Goal: Task Accomplishment & Management: Use online tool/utility

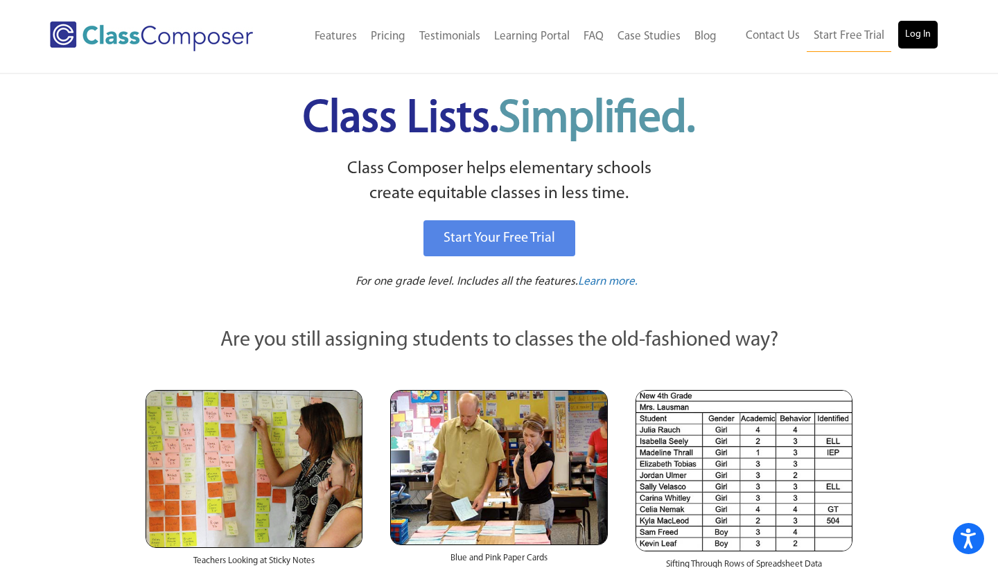
click at [922, 31] on link "Log In" at bounding box center [918, 35] width 40 height 28
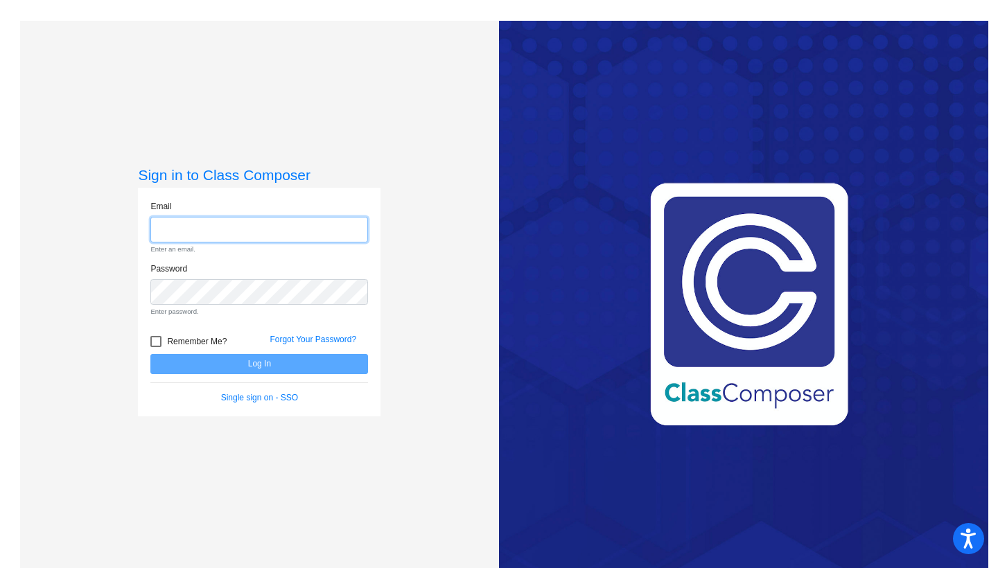
type input "[EMAIL_ADDRESS][DOMAIN_NAME]"
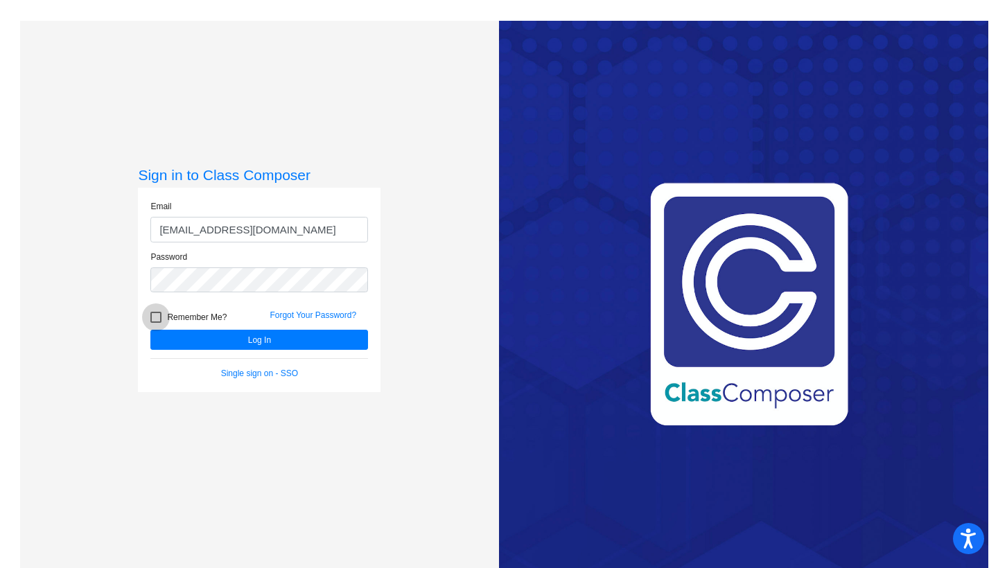
click at [155, 319] on div at bounding box center [155, 317] width 11 height 11
click at [155, 323] on input "Remember Me?" at bounding box center [155, 323] width 1 height 1
checkbox input "true"
click at [178, 332] on button "Log In" at bounding box center [259, 340] width 218 height 20
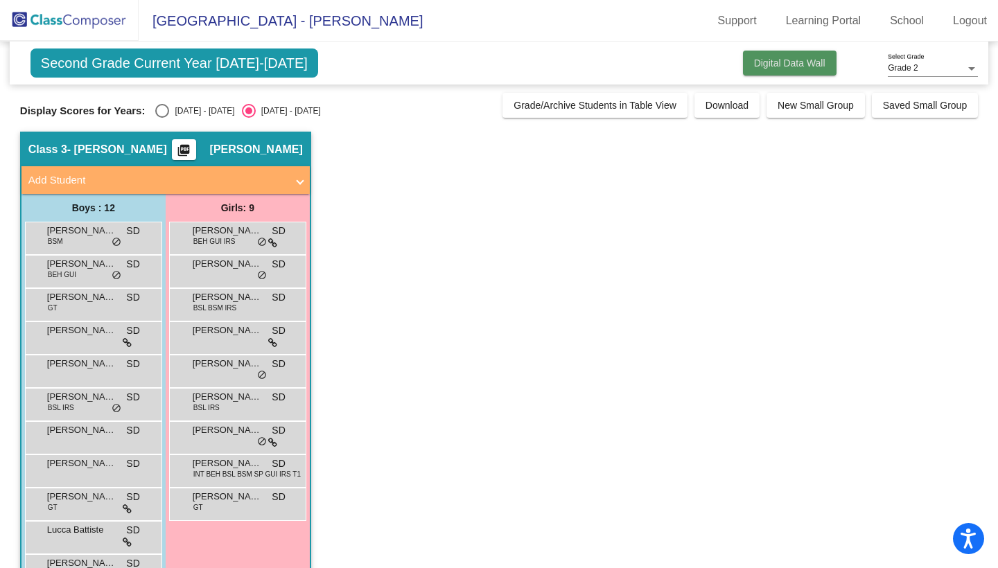
click at [808, 62] on span "Digital Data Wall" at bounding box center [789, 63] width 71 height 11
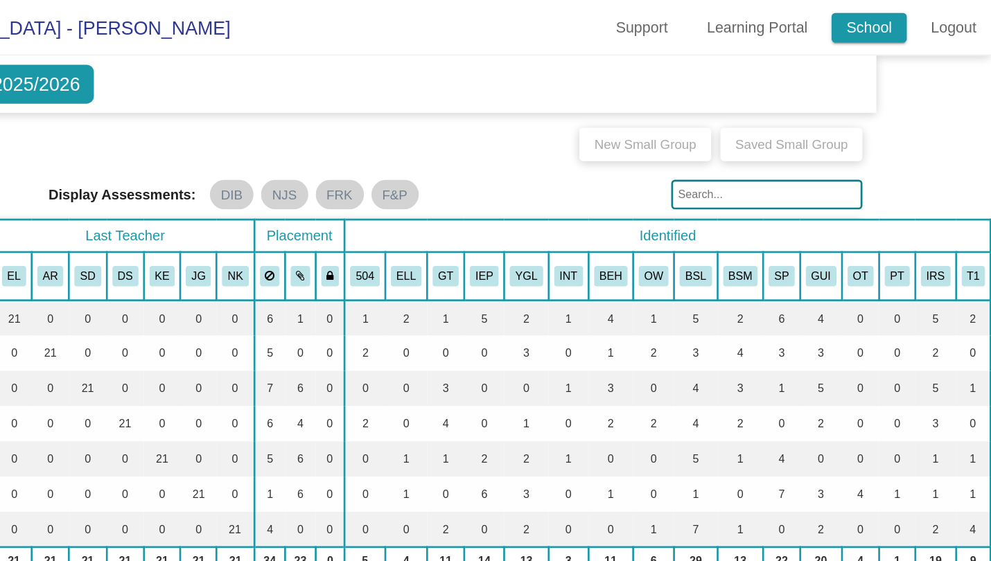
click at [872, 24] on link "School" at bounding box center [900, 21] width 56 height 22
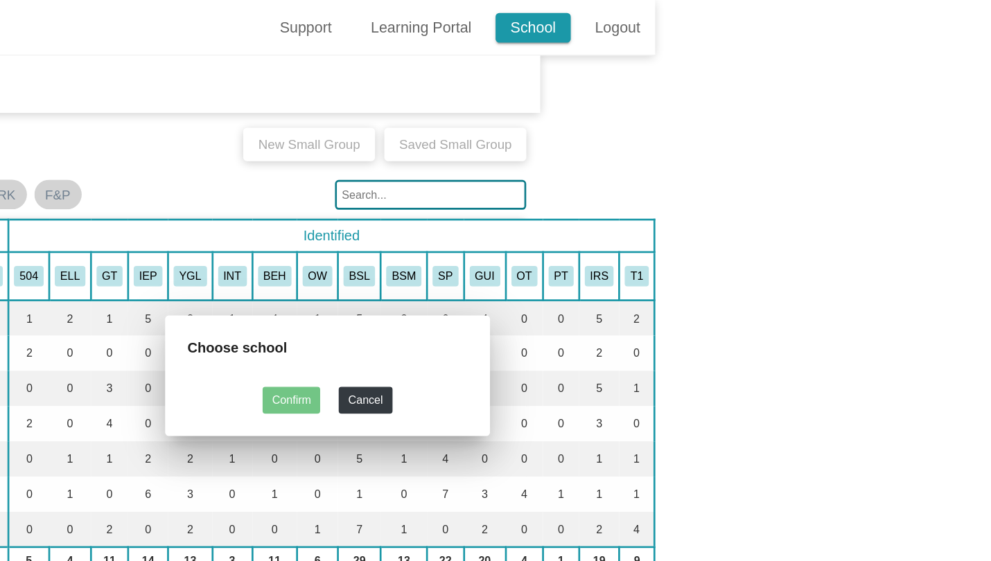
scroll to position [0, 75]
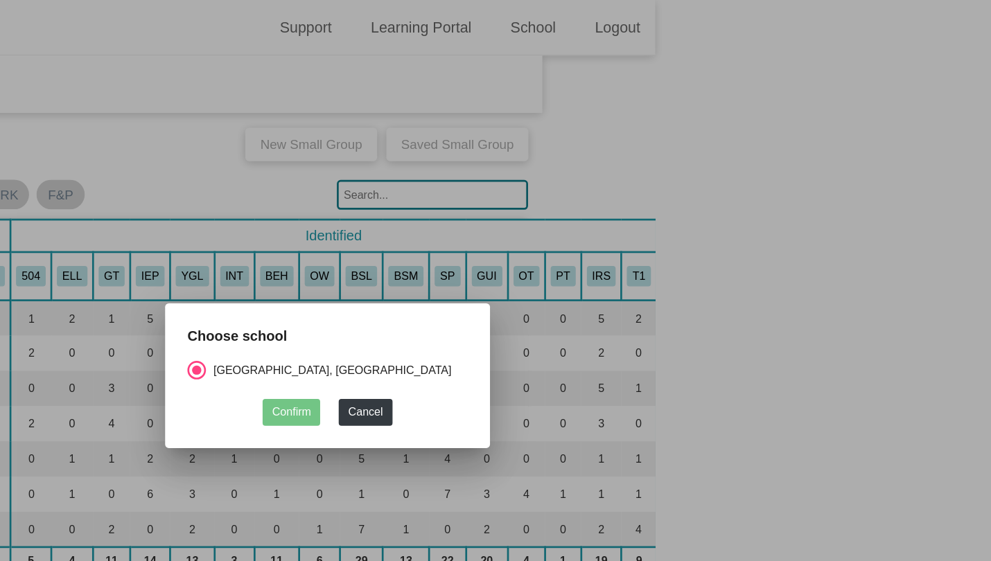
click at [549, 180] on div at bounding box center [495, 280] width 991 height 561
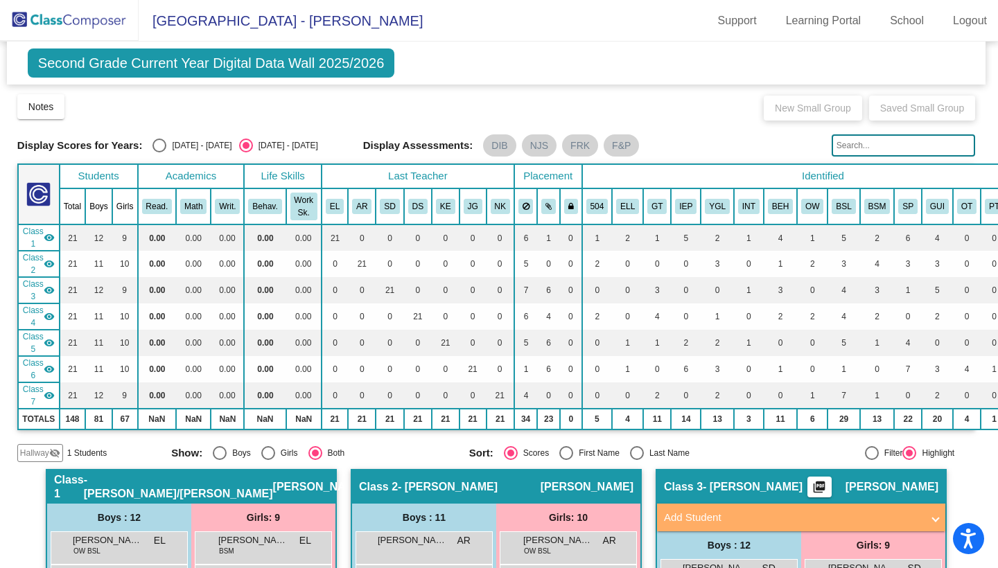
scroll to position [0, 0]
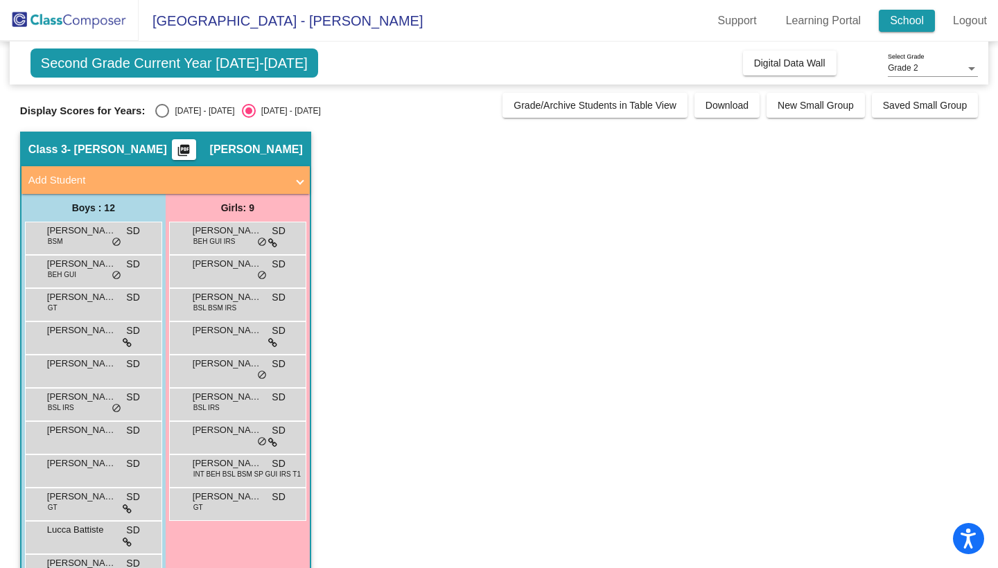
click at [907, 19] on link "School" at bounding box center [907, 21] width 56 height 22
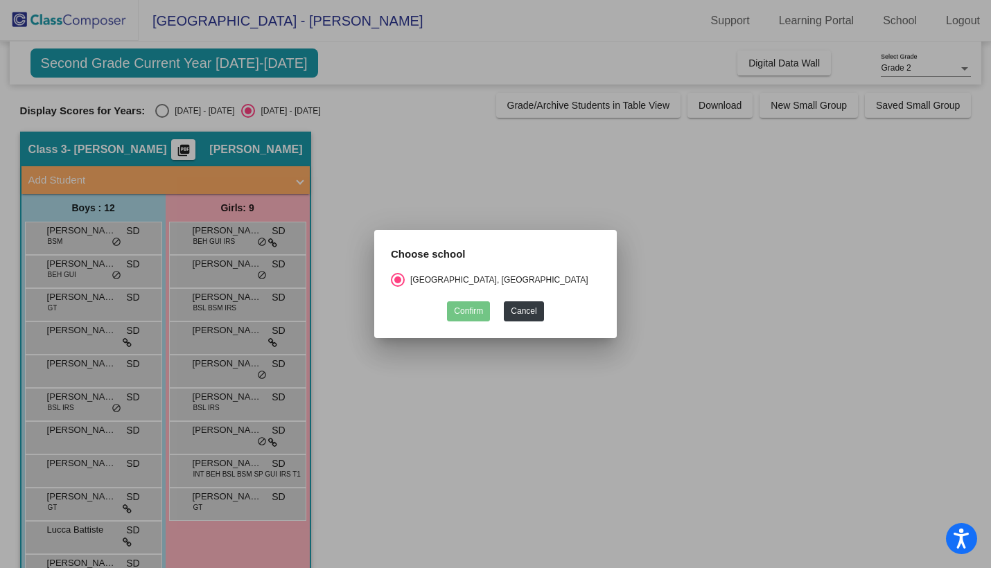
click at [764, 187] on div at bounding box center [495, 284] width 991 height 568
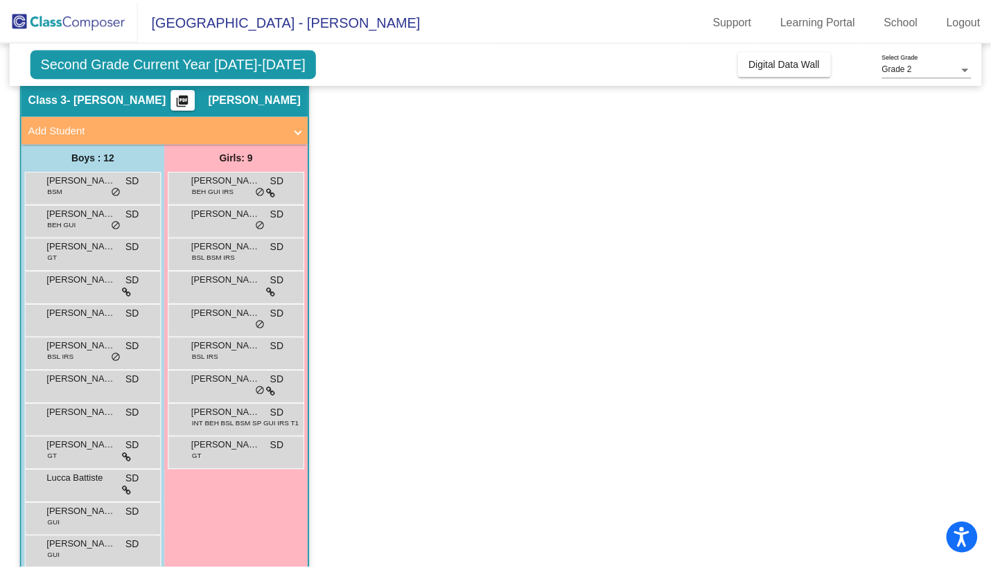
scroll to position [51, 0]
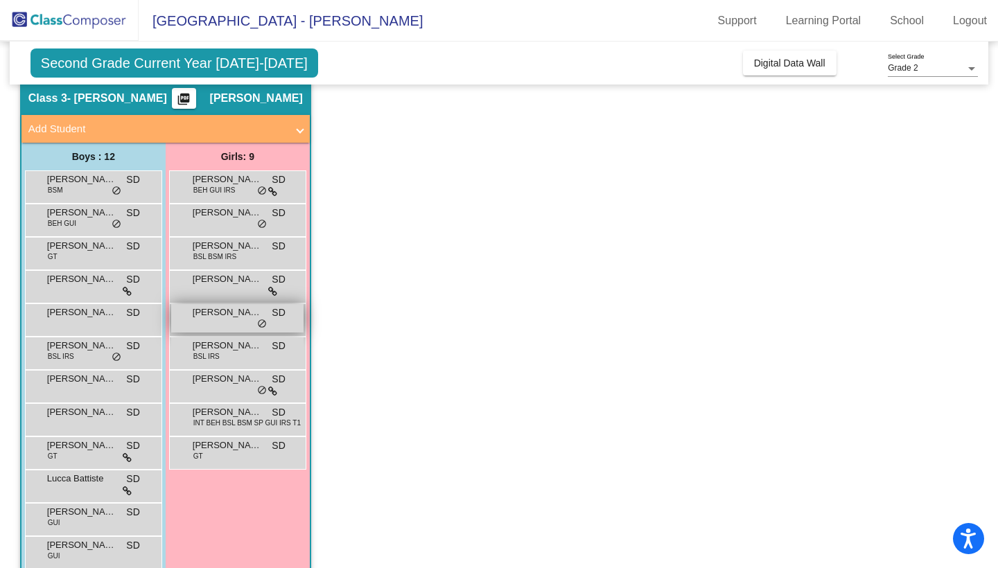
click at [236, 318] on span "[PERSON_NAME]" at bounding box center [227, 313] width 69 height 14
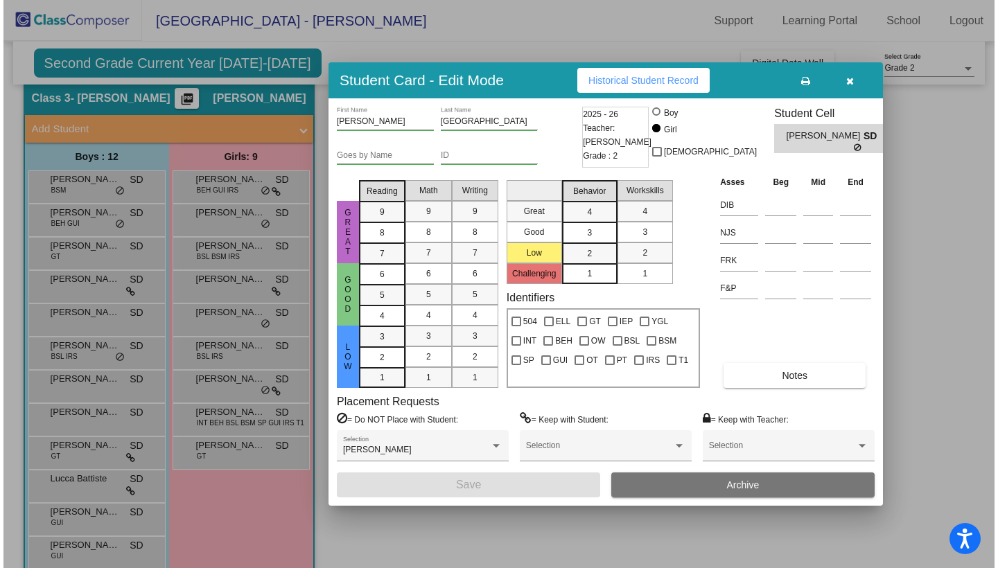
scroll to position [0, 0]
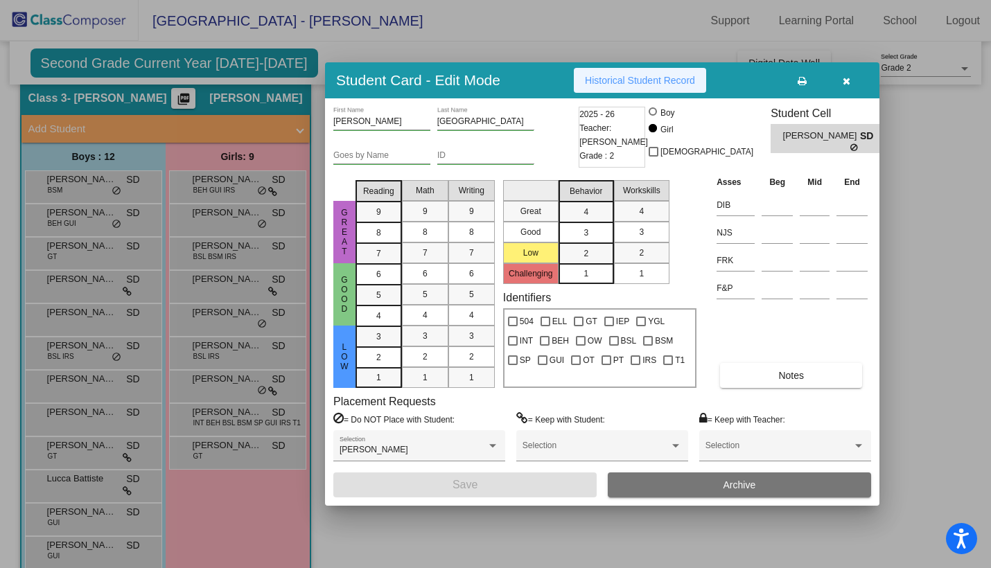
click at [629, 81] on span "Historical Student Record" at bounding box center [640, 80] width 110 height 11
click at [616, 128] on span "Teacher: [PERSON_NAME]" at bounding box center [614, 135] width 69 height 28
click at [594, 119] on span "2025 - 26" at bounding box center [597, 114] width 35 height 14
click at [430, 503] on div "[PERSON_NAME] First Name [PERSON_NAME] Last Name Goes by Name ID 2025 - 26 Teac…" at bounding box center [602, 302] width 555 height 408
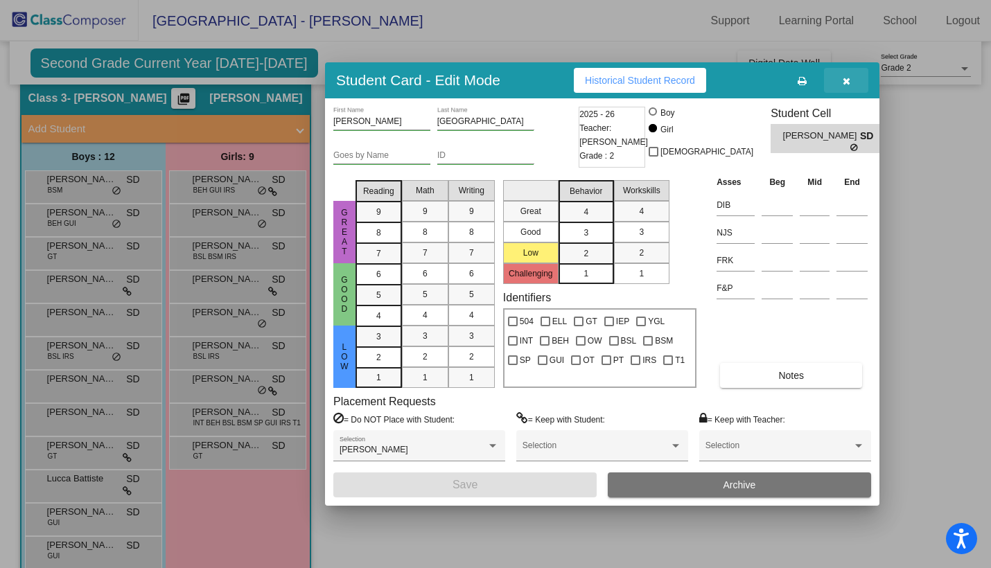
click at [847, 81] on icon "button" at bounding box center [847, 81] width 8 height 10
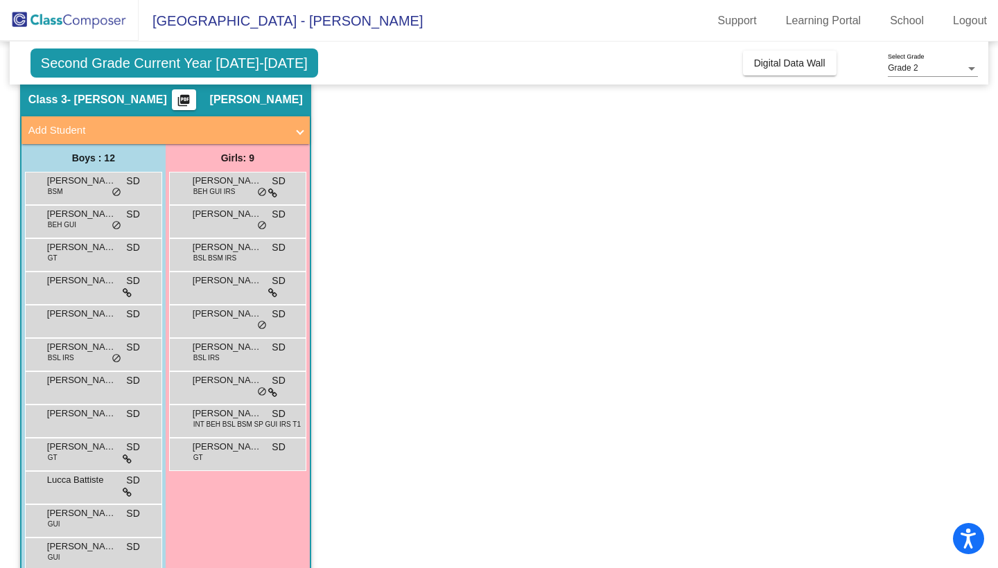
scroll to position [43, 0]
